Goal: Task Accomplishment & Management: Complete application form

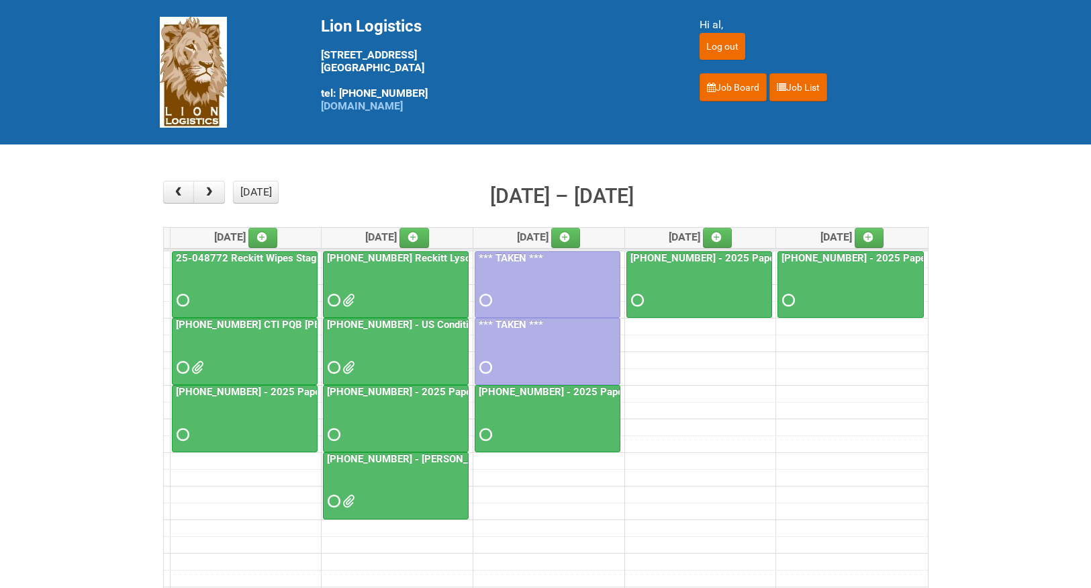
scroll to position [67, 0]
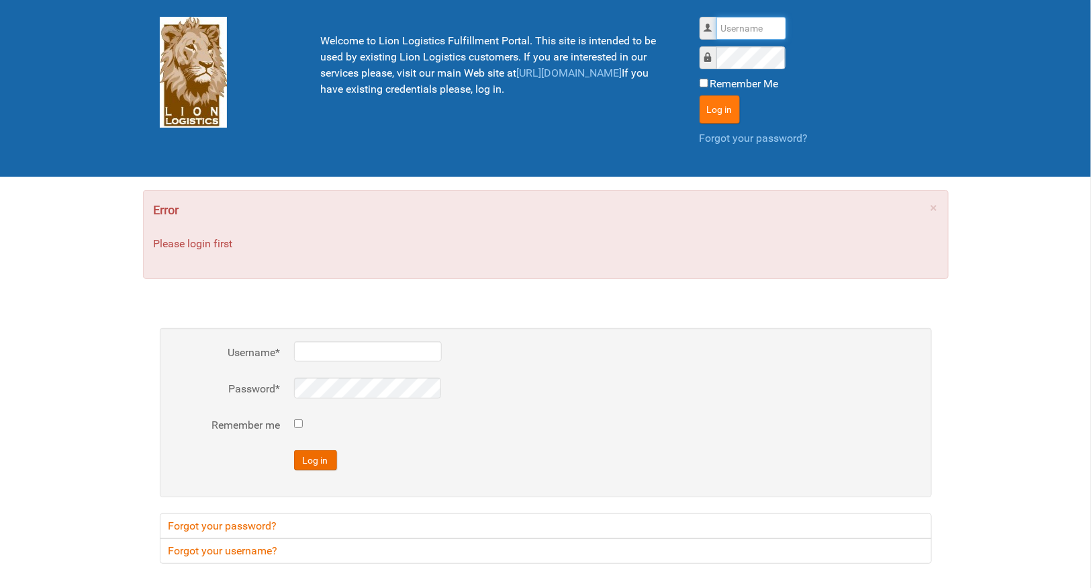
type input "al"
click at [714, 108] on button "Log in" at bounding box center [720, 109] width 40 height 28
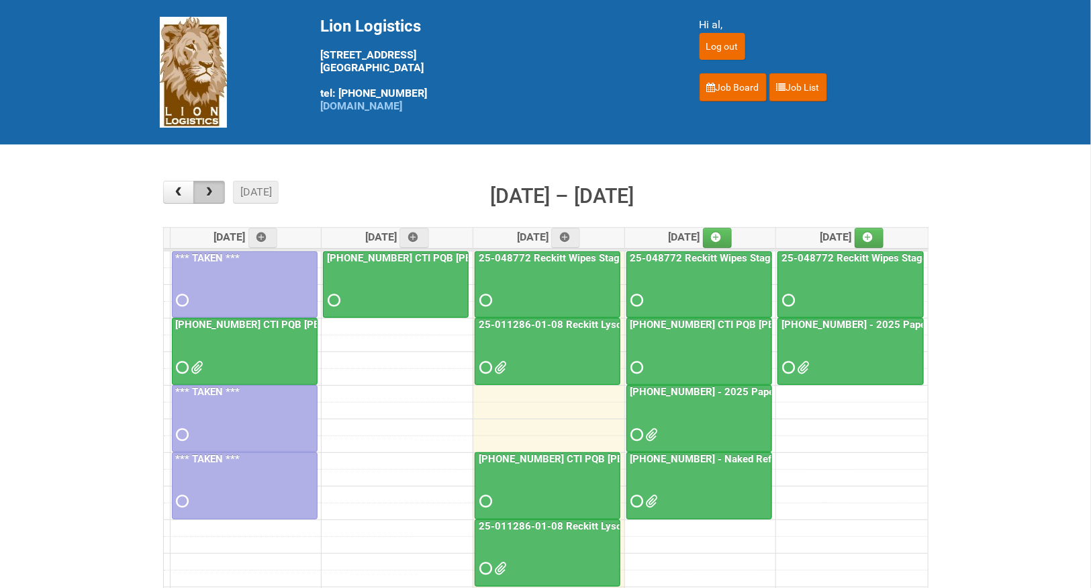
click at [216, 190] on button "button" at bounding box center [209, 192] width 32 height 23
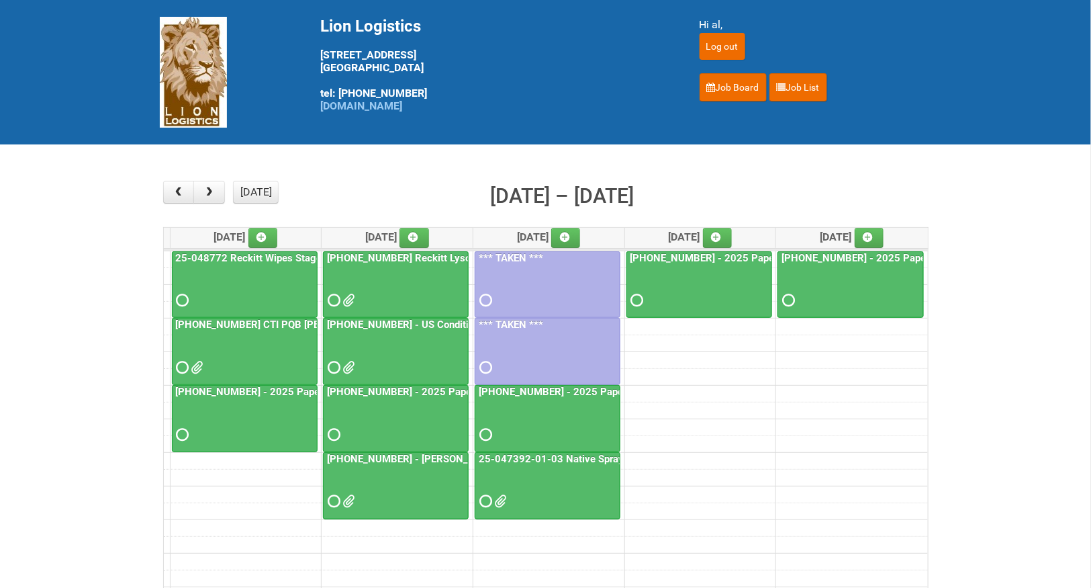
click at [389, 338] on div at bounding box center [395, 356] width 143 height 44
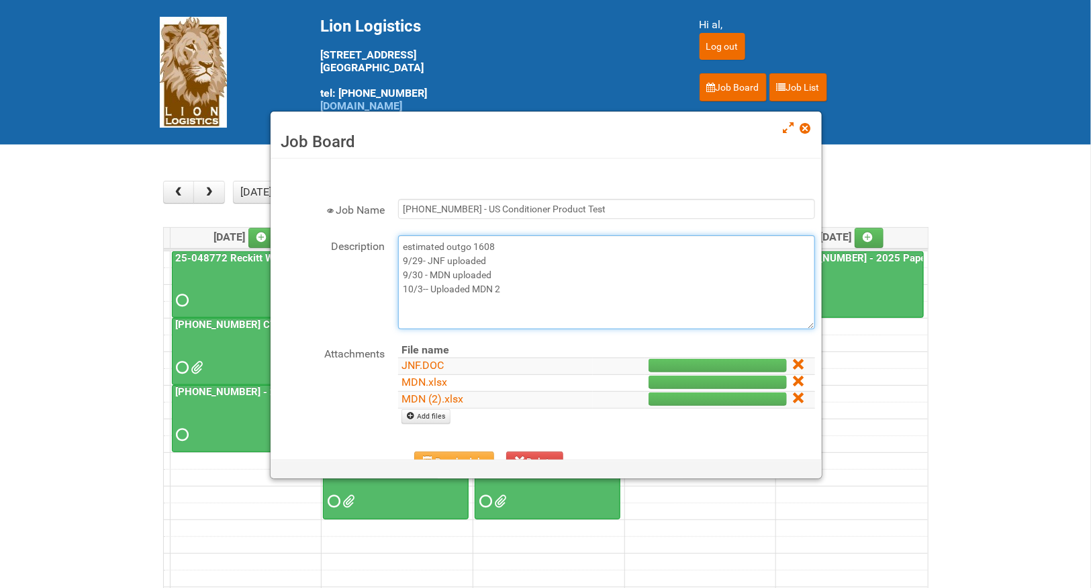
click at [415, 295] on textarea "estimated outgo 1608 9/29- JNF uploaded 9/30 - MDN uploaded 10/3-- Uploaded MDN…" at bounding box center [606, 282] width 417 height 94
click at [507, 280] on textarea "estimated outgo 1608 9/29- JNF uploaded 9/30 - MDN uploaded 10/3-- Uploaded MDN…" at bounding box center [606, 282] width 417 height 94
type textarea "estimated outgo 1608 9/29- JNF uploaded 9/30 - MDN uploaded 10/3-- Uploaded MDN…"
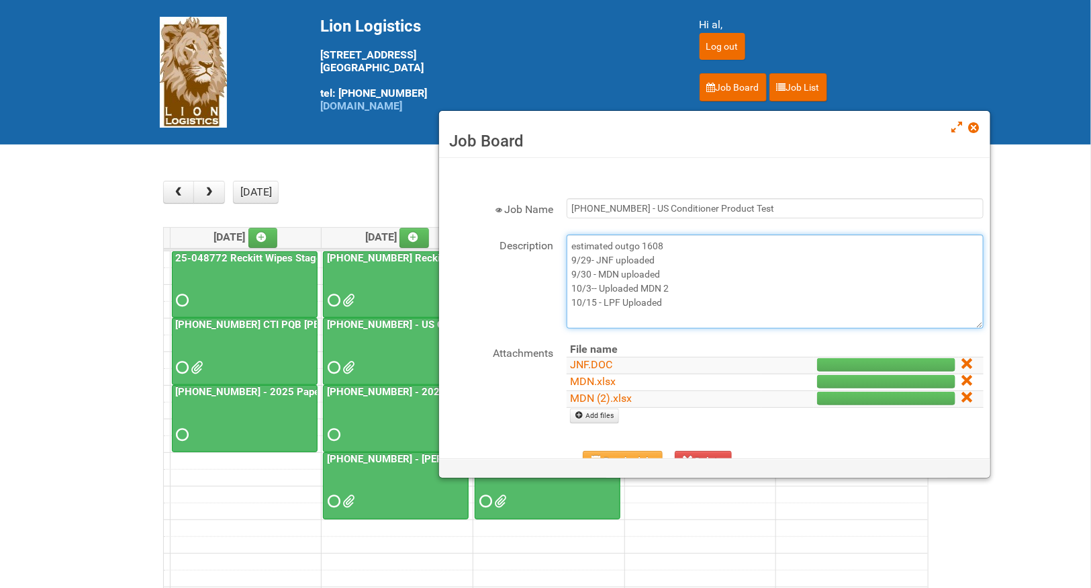
drag, startPoint x: 520, startPoint y: 132, endPoint x: 688, endPoint y: 132, distance: 168.5
click at [688, 132] on h3 "Job Board" at bounding box center [714, 141] width 531 height 20
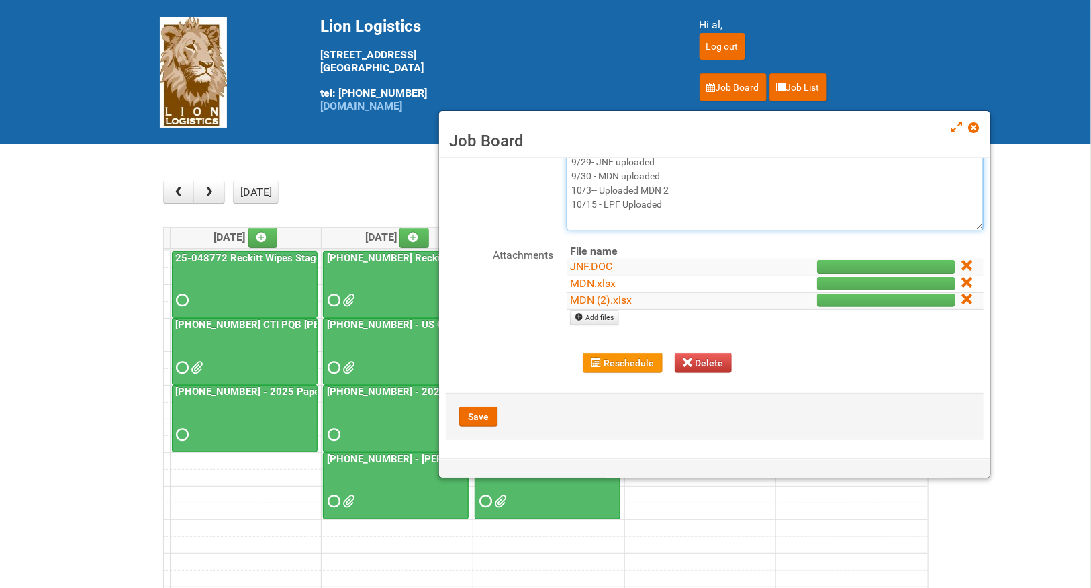
scroll to position [101, 0]
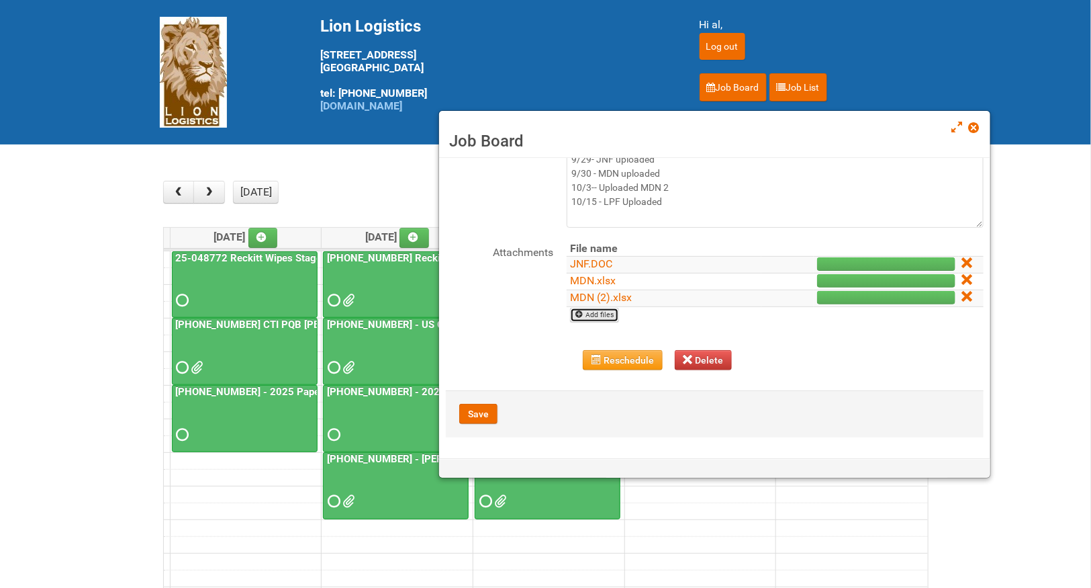
click at [602, 319] on link "Add files" at bounding box center [594, 315] width 49 height 15
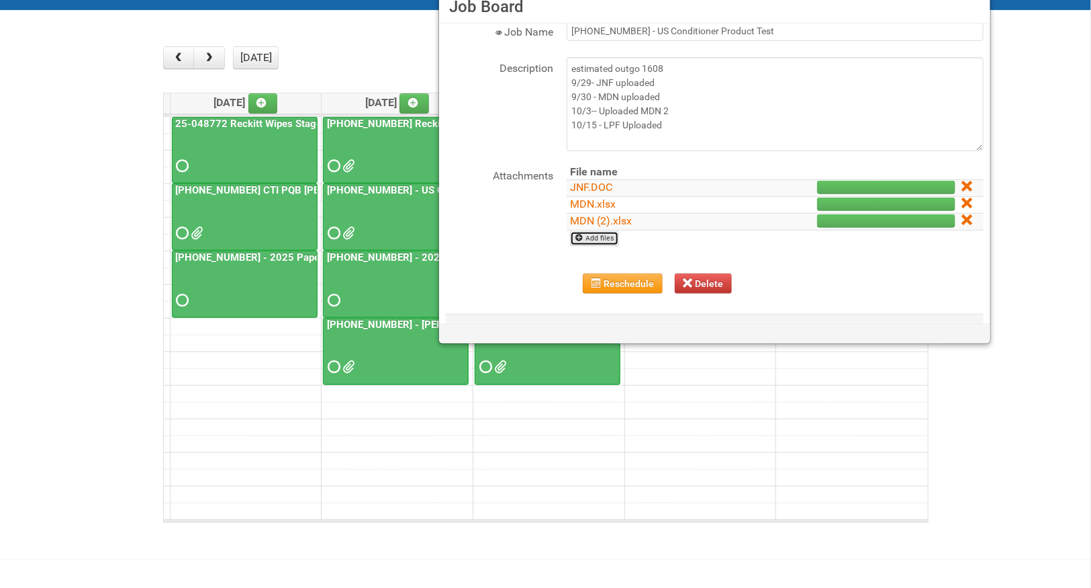
scroll to position [67, 0]
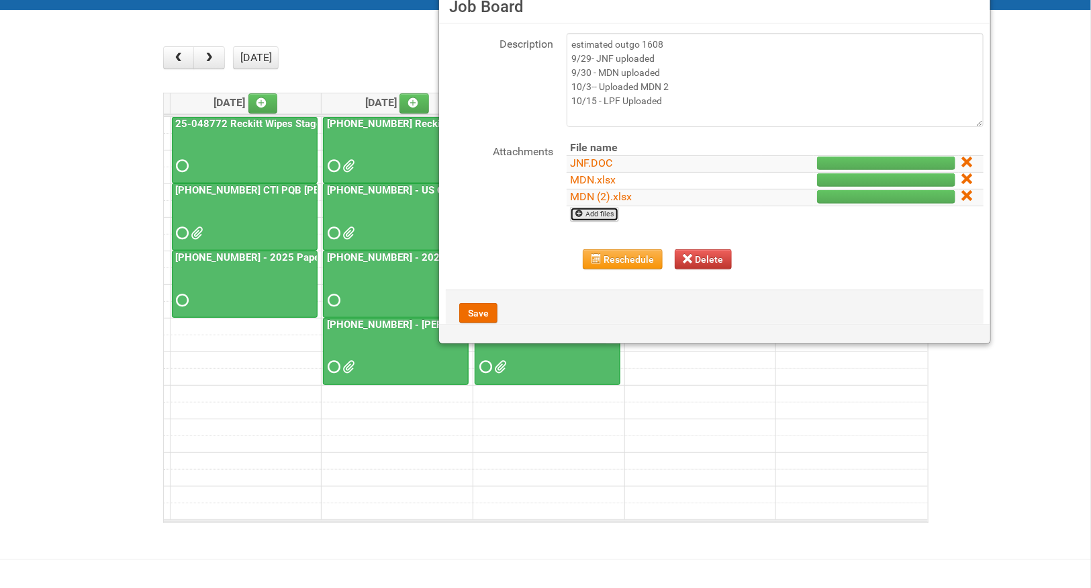
click at [602, 214] on link "Add files" at bounding box center [594, 214] width 49 height 15
type input "C:\fakepath\LPF-10-15.xlsx"
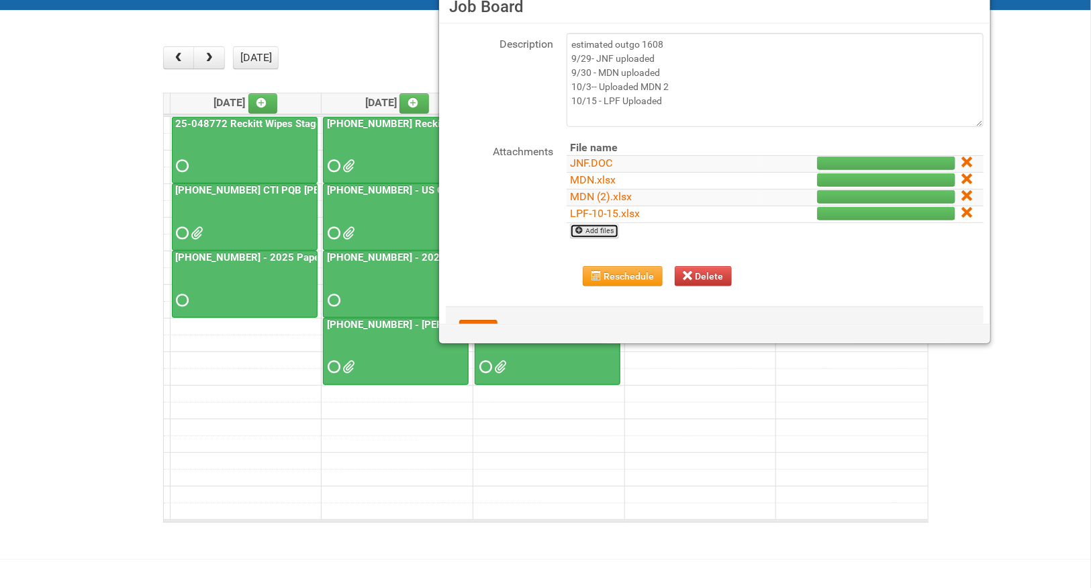
click at [603, 230] on link "Add files" at bounding box center [594, 231] width 49 height 15
type input "C:\fakepath\25-058204 US Conditioner Product Test PN Panelist Letter Final 4 wk…"
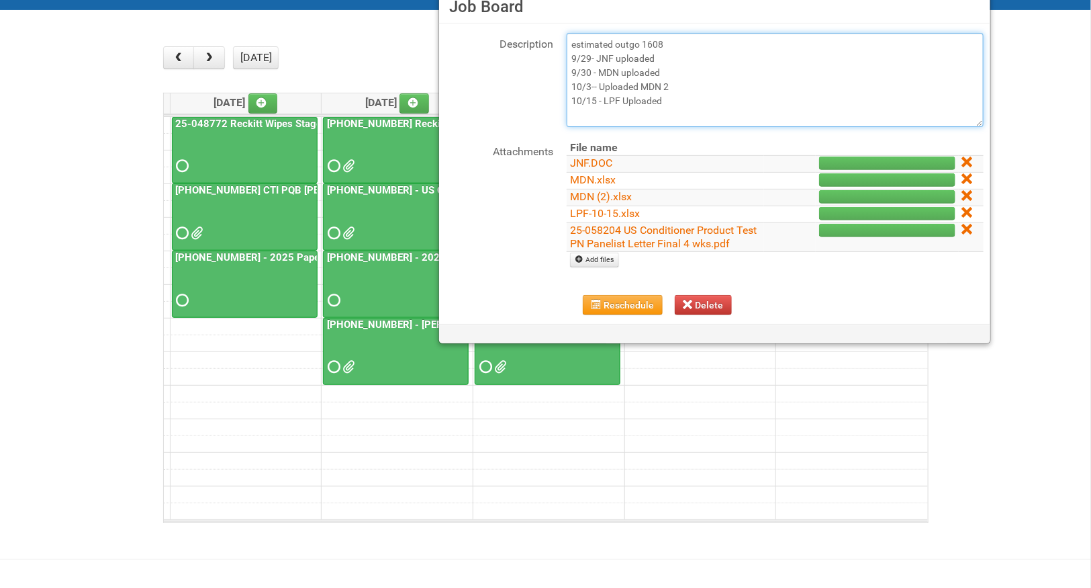
click at [670, 98] on textarea "estimated outgo 1608 9/29- JNF uploaded 9/30 - MDN uploaded 10/3-- Uploaded MDN…" at bounding box center [775, 80] width 417 height 94
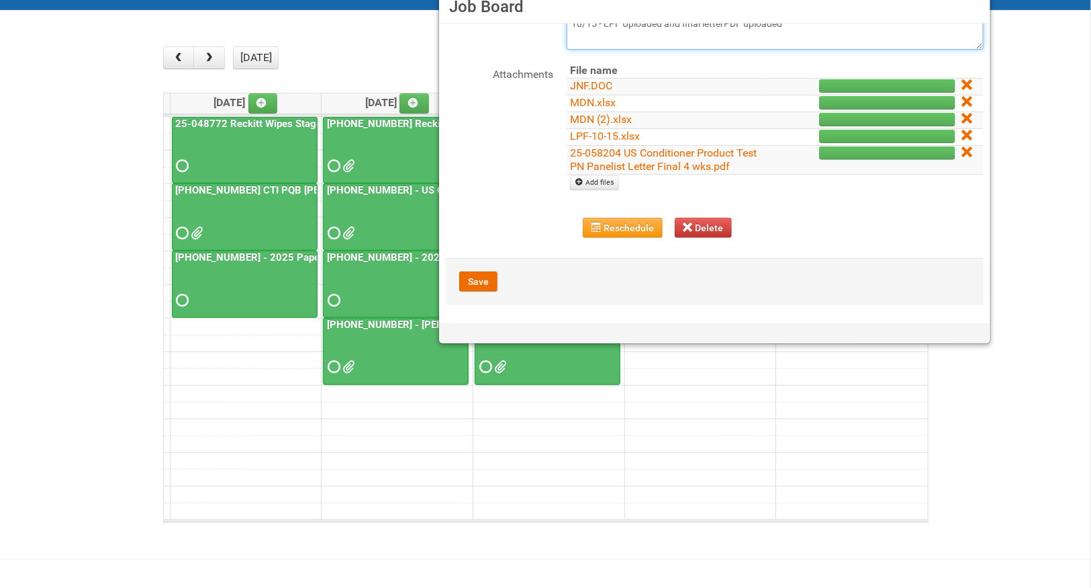
scroll to position [146, 0]
type textarea "estimated outgo 1608 9/29- JNF uploaded 9/30 - MDN uploaded 10/3-- Uploaded MDN…"
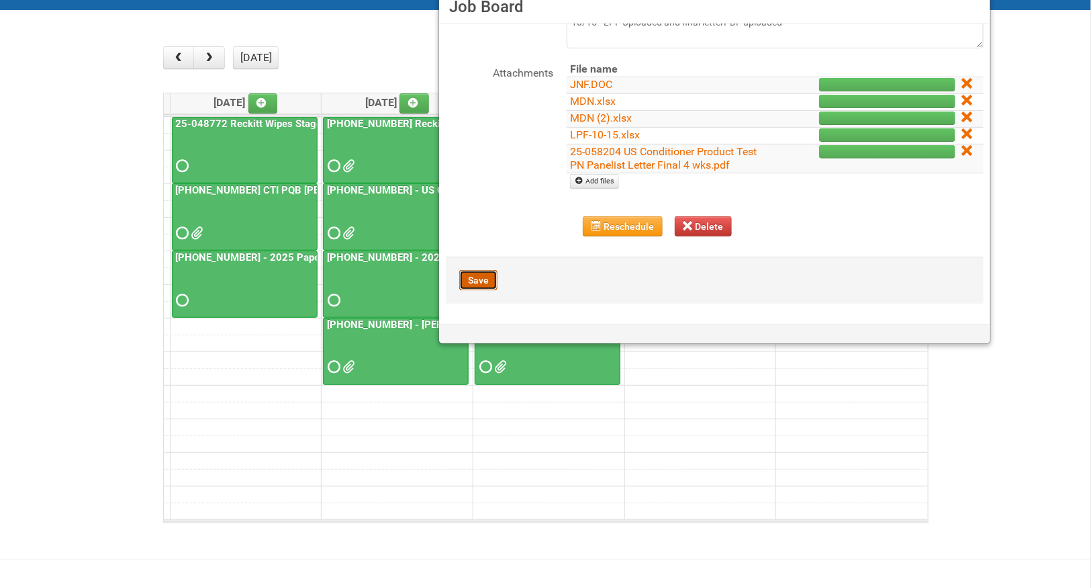
click at [488, 278] on button "Save" at bounding box center [478, 280] width 38 height 20
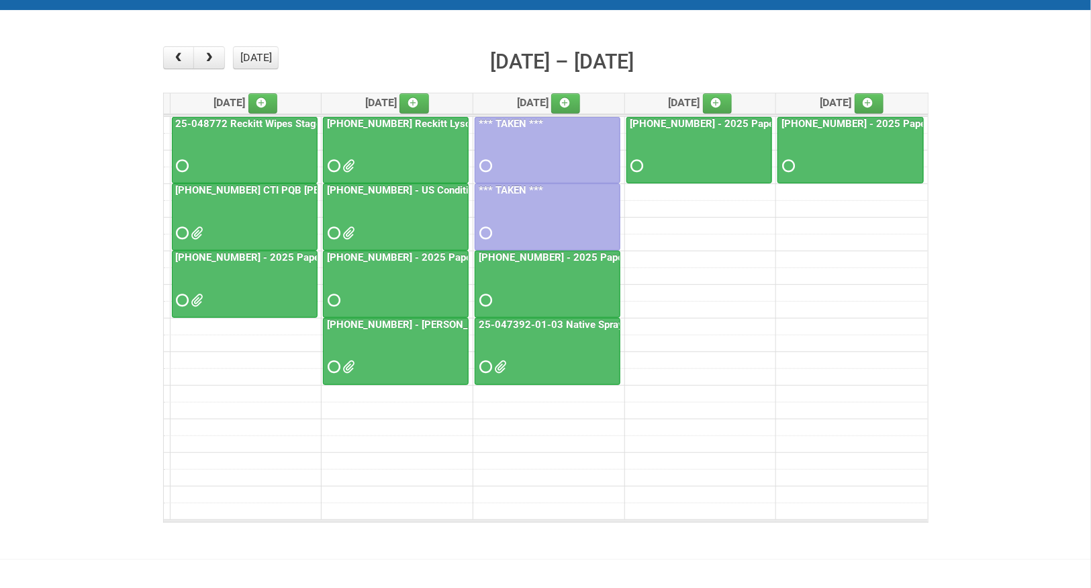
click at [375, 219] on div at bounding box center [395, 221] width 143 height 44
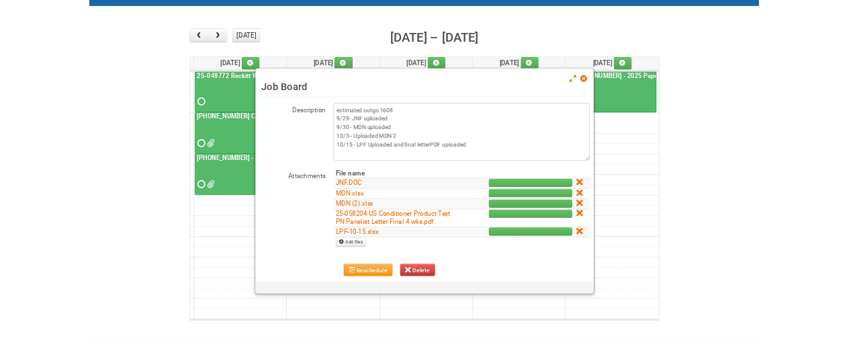
scroll to position [134, 0]
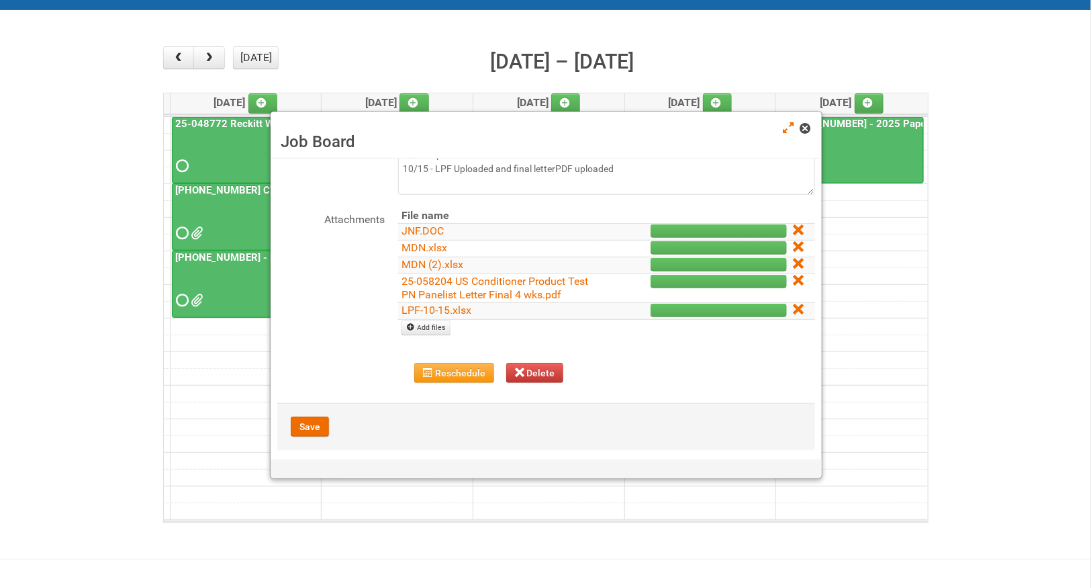
click at [802, 133] on span at bounding box center [804, 128] width 9 height 9
